Goal: Task Accomplishment & Management: Complete application form

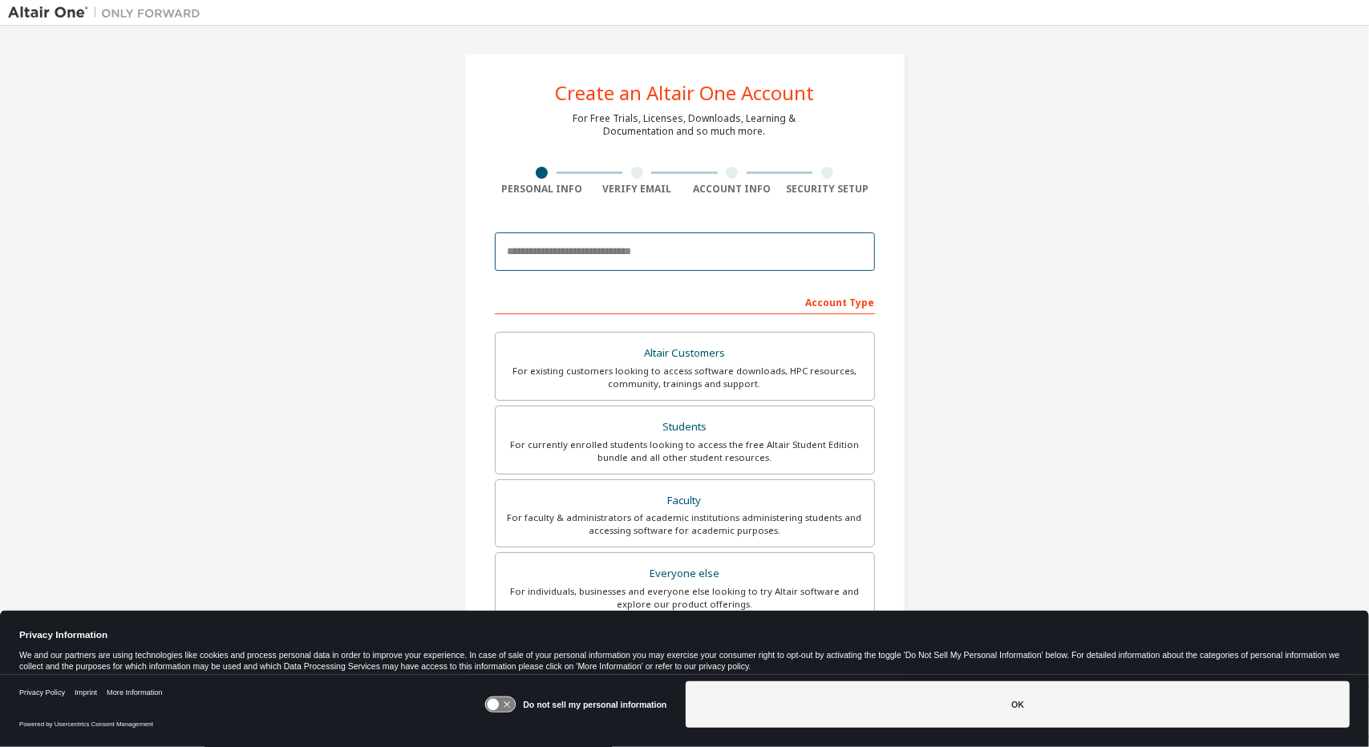
click at [573, 254] on input "email" at bounding box center [685, 252] width 380 height 38
type input "**********"
click at [502, 698] on icon at bounding box center [501, 705] width 30 height 15
click at [715, 691] on button "OK" at bounding box center [1018, 705] width 664 height 47
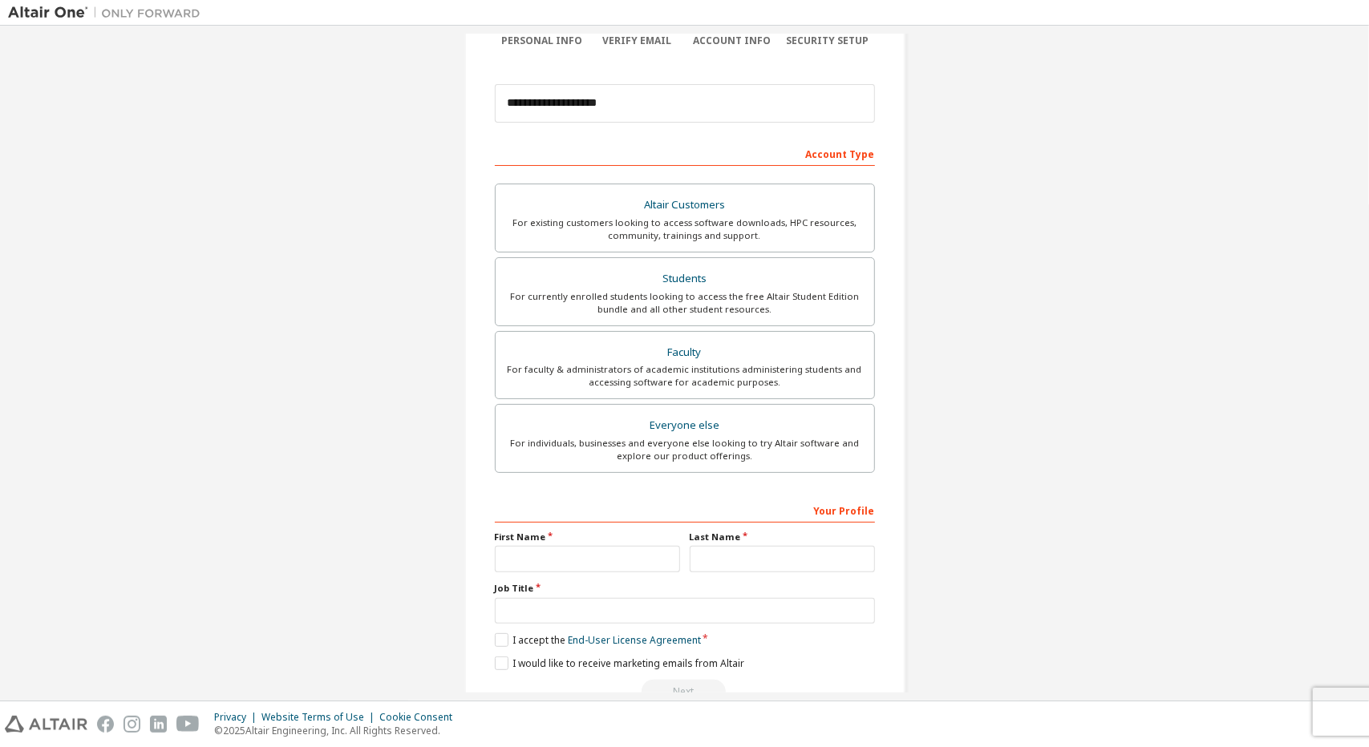
scroll to position [160, 0]
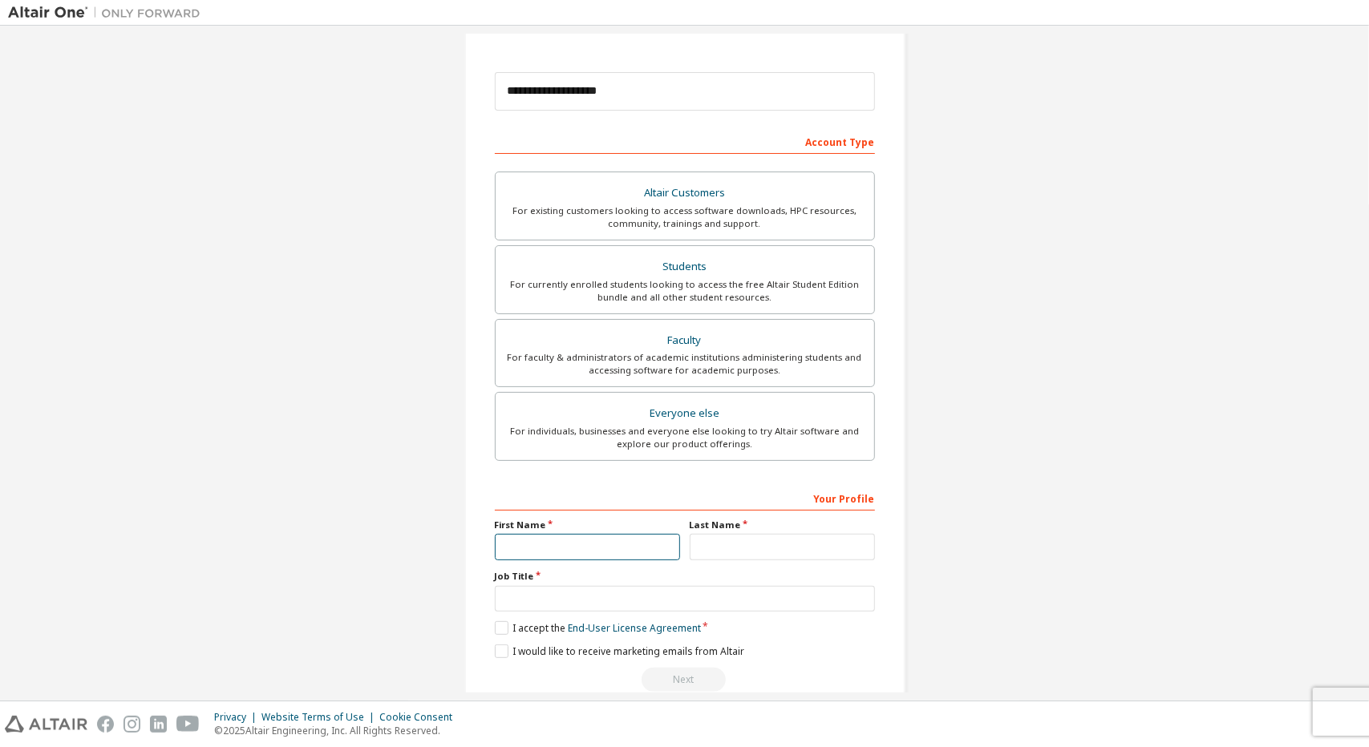
click at [558, 541] on input "text" at bounding box center [587, 547] width 185 height 26
type input "****"
click at [723, 541] on input "text" at bounding box center [782, 547] width 185 height 26
type input "*********"
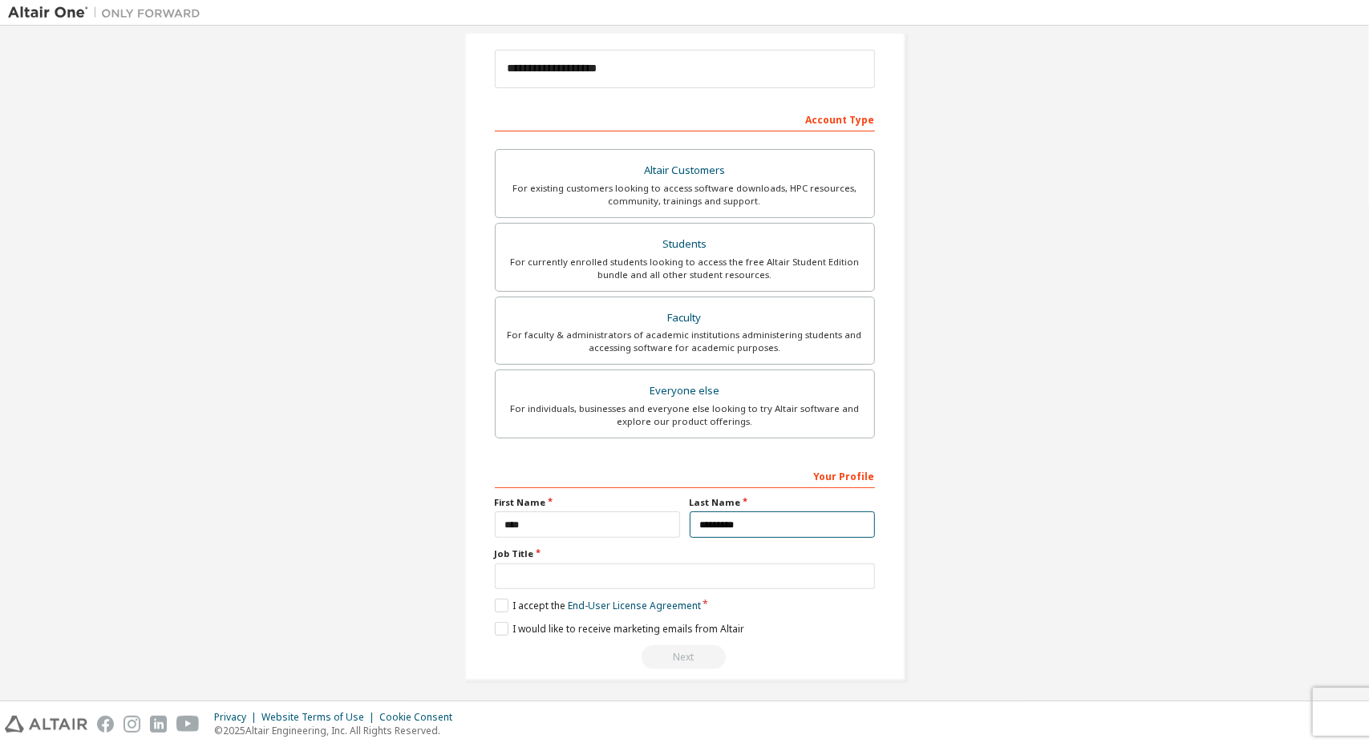
scroll to position [186, 0]
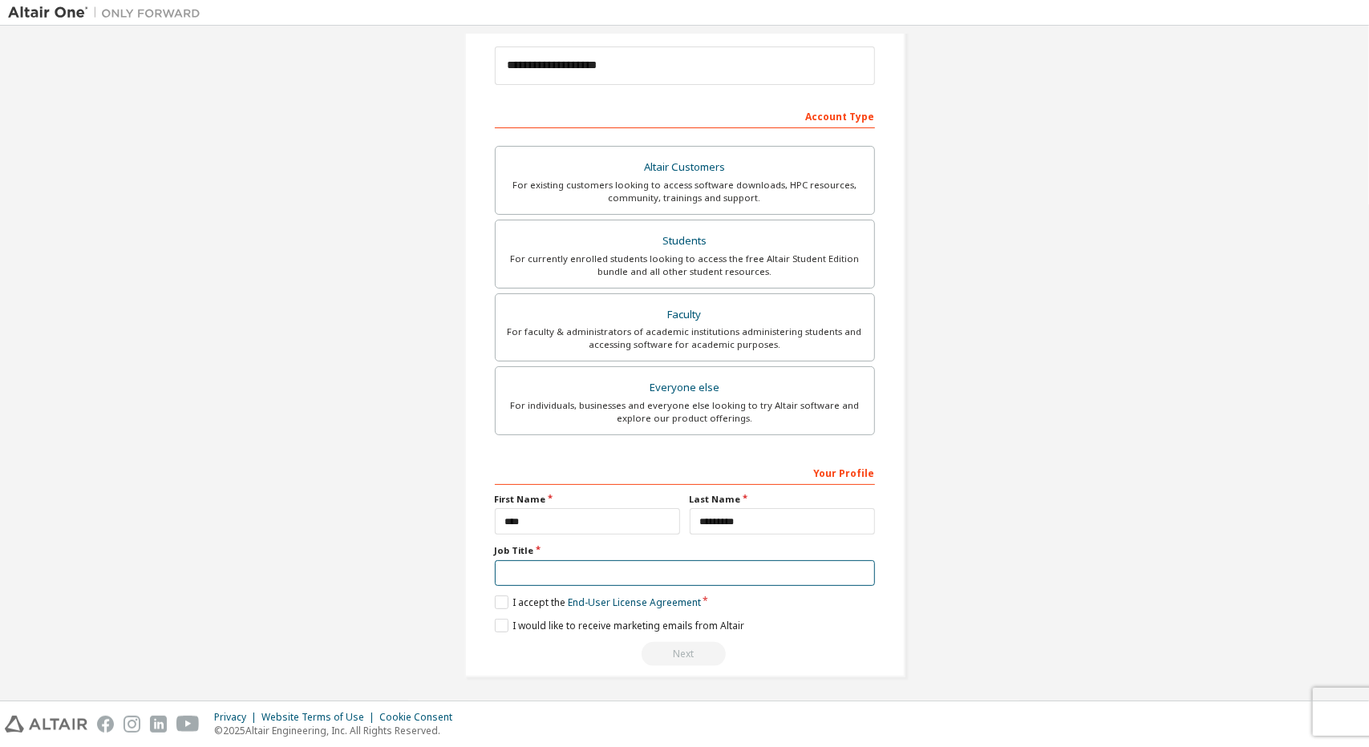
click at [690, 577] on input "text" at bounding box center [685, 574] width 380 height 26
type input "*******"
click at [504, 596] on label "I accept the End-User License Agreement" at bounding box center [598, 603] width 206 height 14
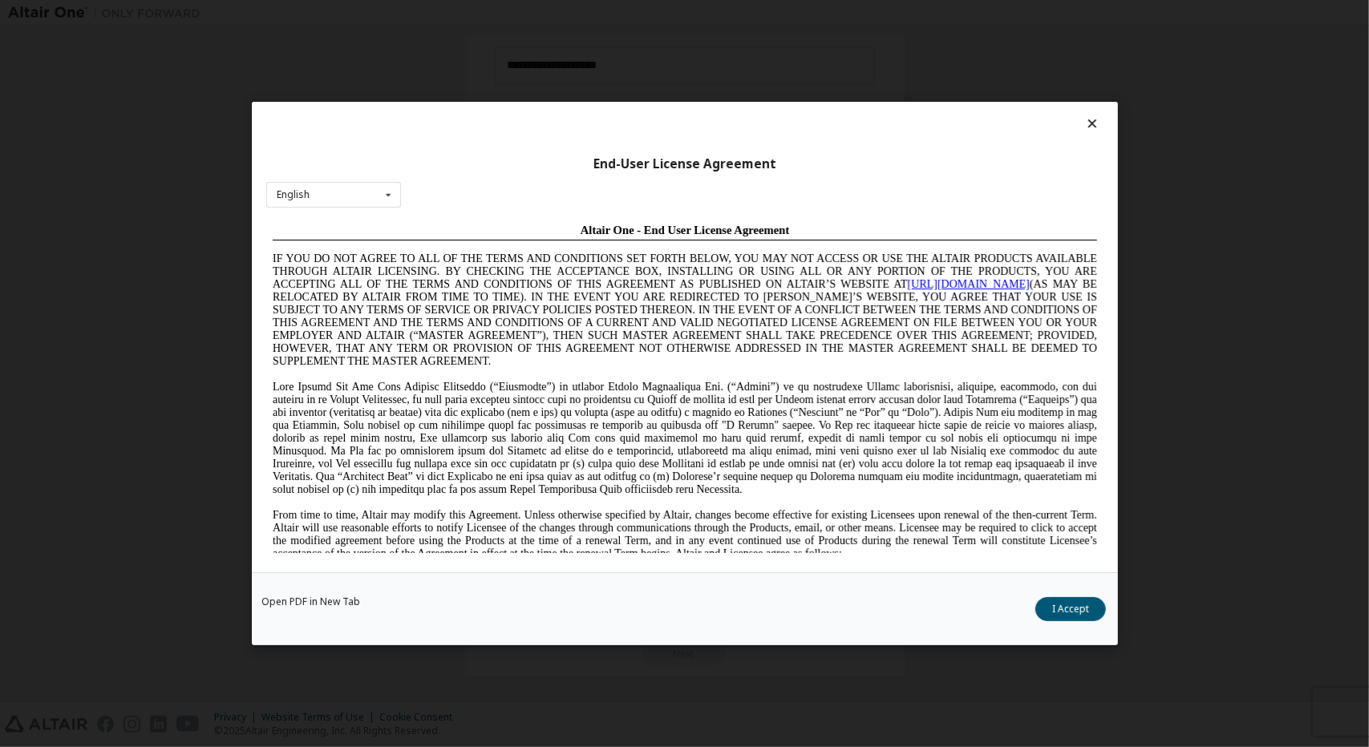
scroll to position [0, 0]
click at [1072, 620] on button "I Accept" at bounding box center [1070, 610] width 71 height 24
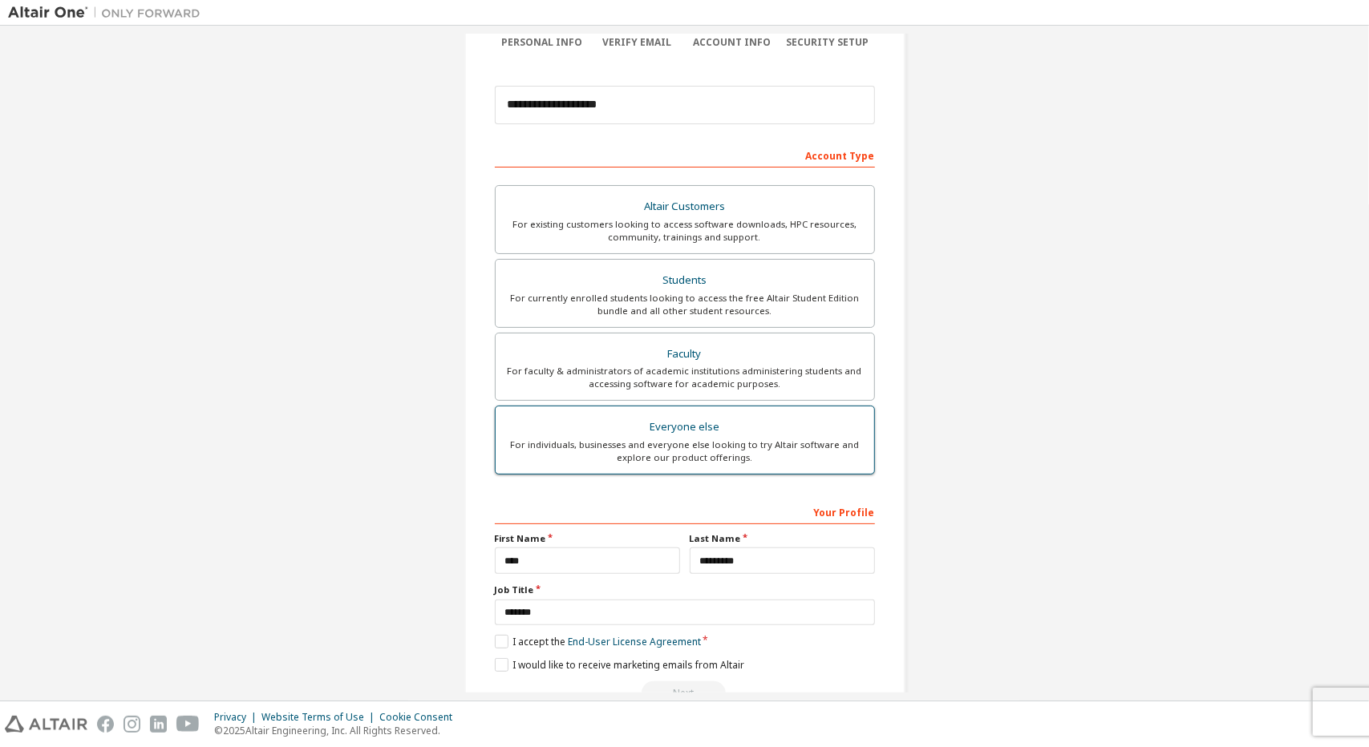
scroll to position [26, 0]
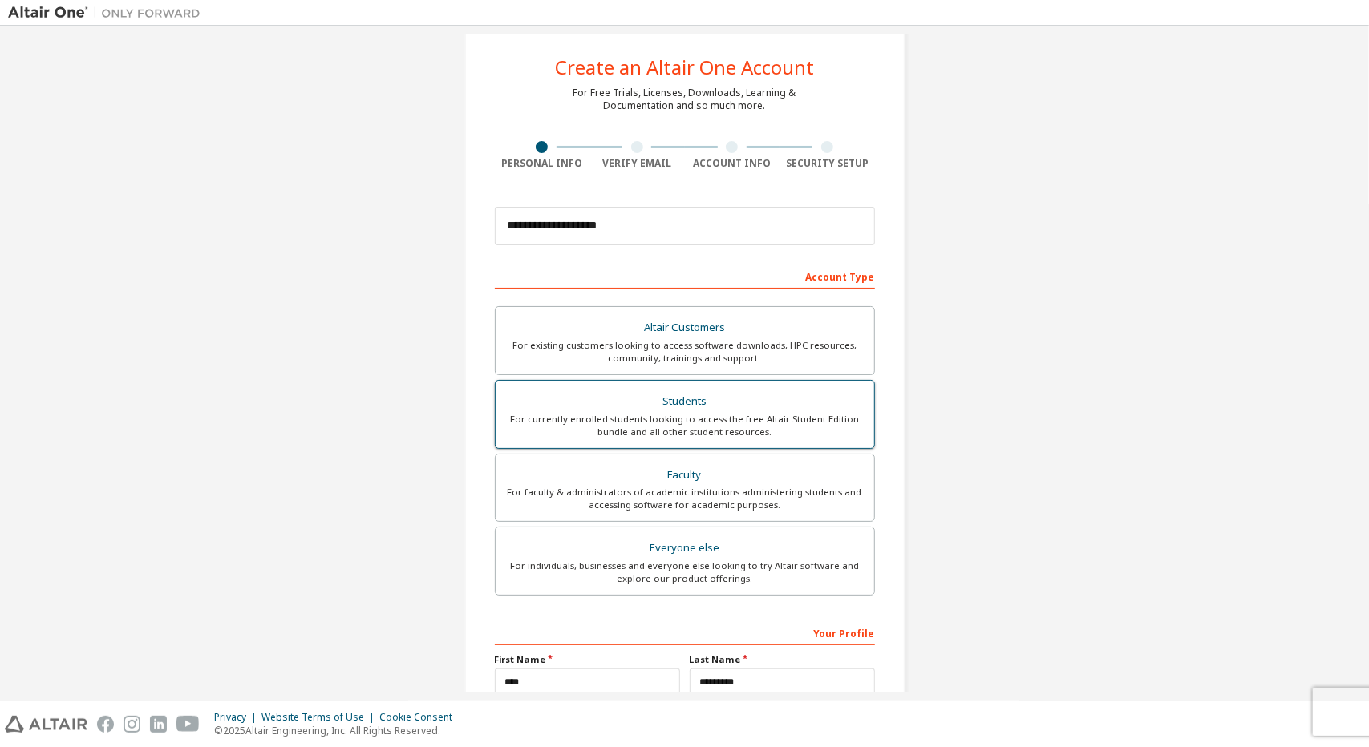
click at [719, 402] on div "Students" at bounding box center [684, 402] width 359 height 22
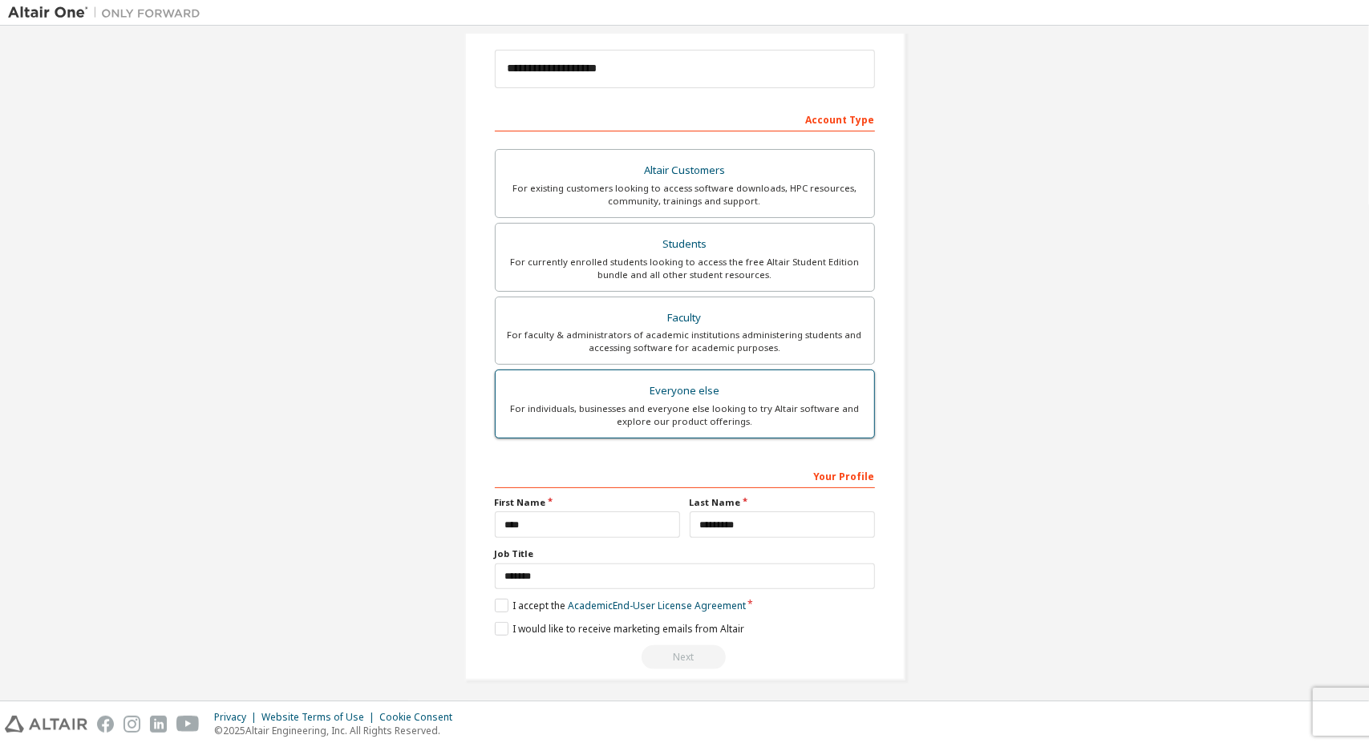
scroll to position [186, 0]
click at [500, 601] on label "I accept the Academic End-User License Agreement" at bounding box center [620, 603] width 251 height 14
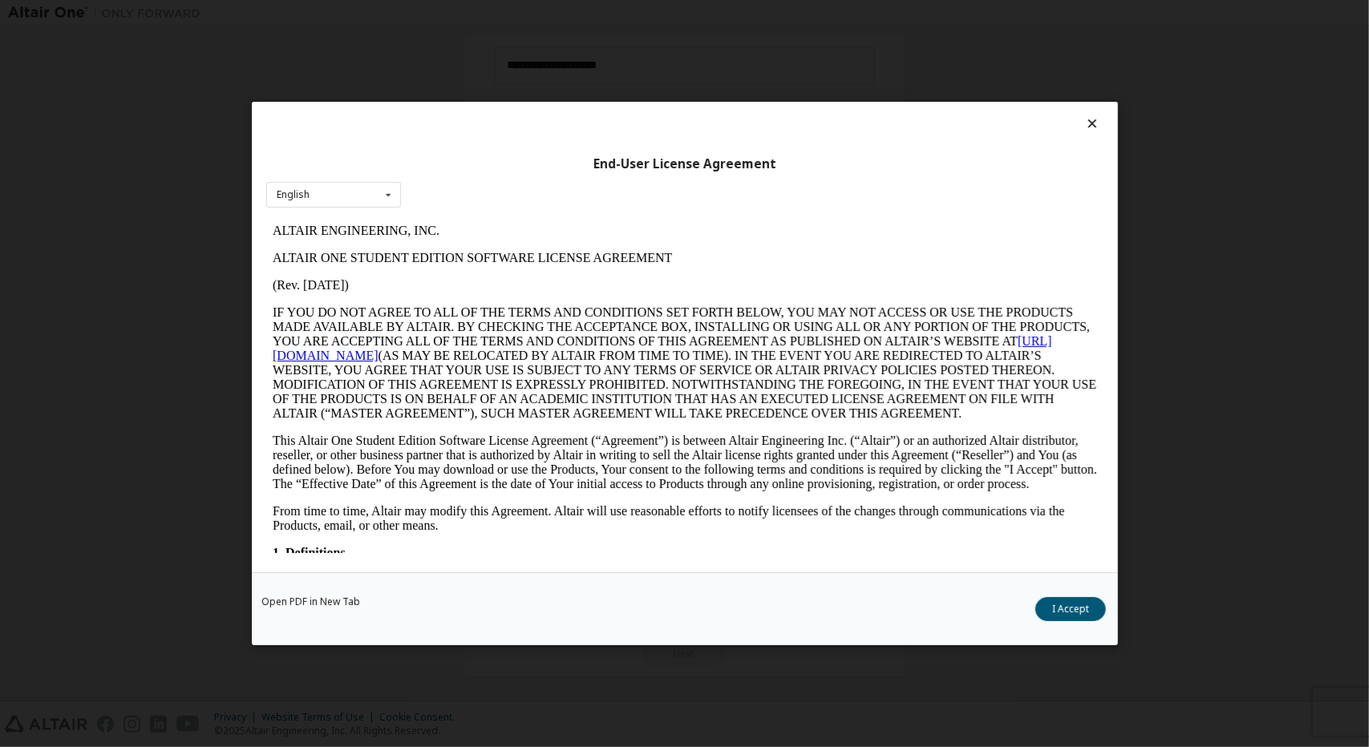
scroll to position [0, 0]
click at [1046, 602] on button "I Accept" at bounding box center [1070, 610] width 71 height 24
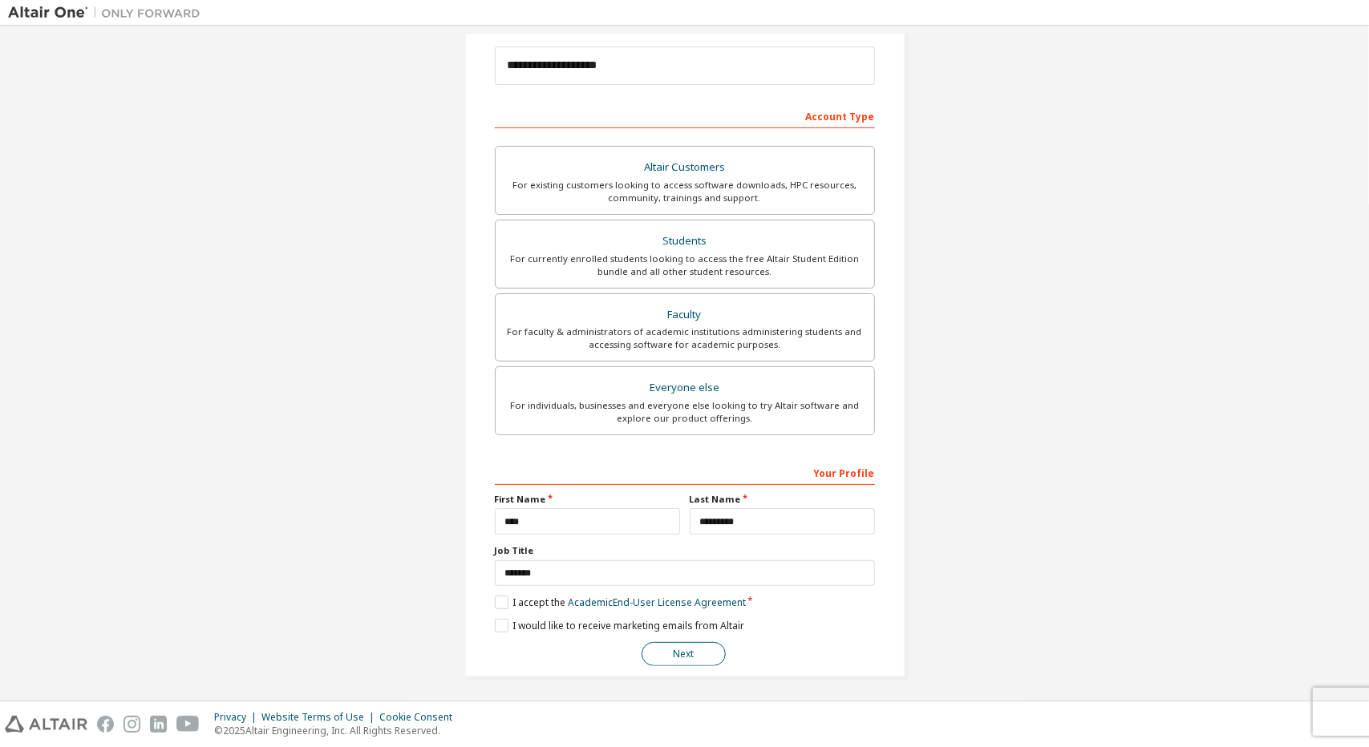
click at [675, 644] on button "Next" at bounding box center [684, 654] width 84 height 24
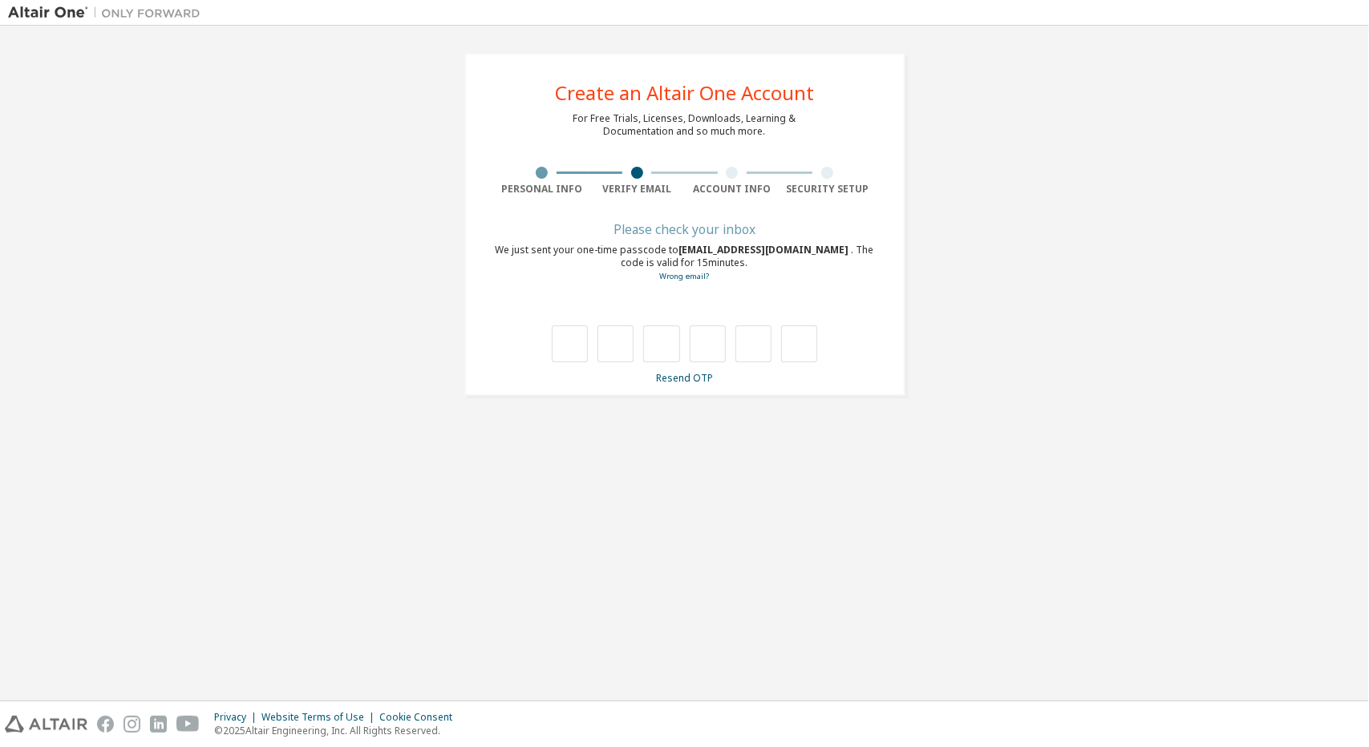
type input "*"
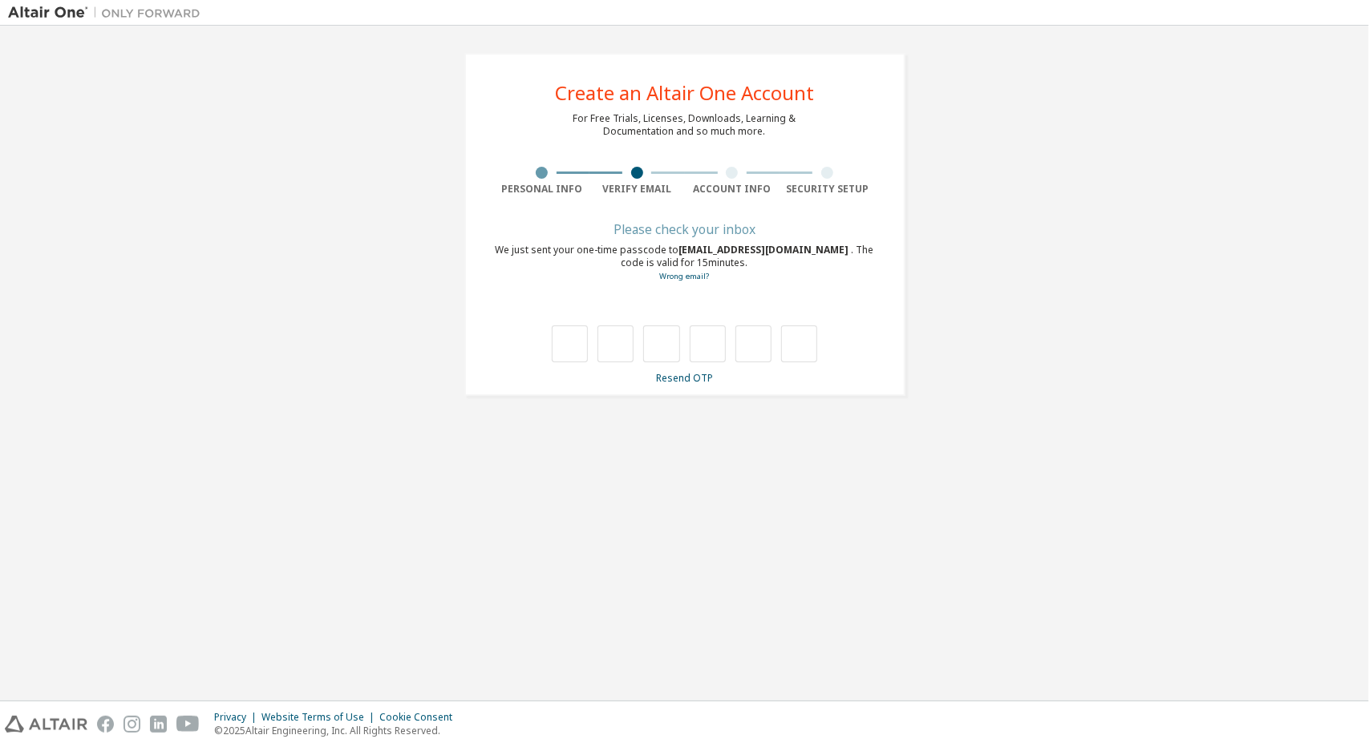
type input "*"
